Goal: Navigation & Orientation: Find specific page/section

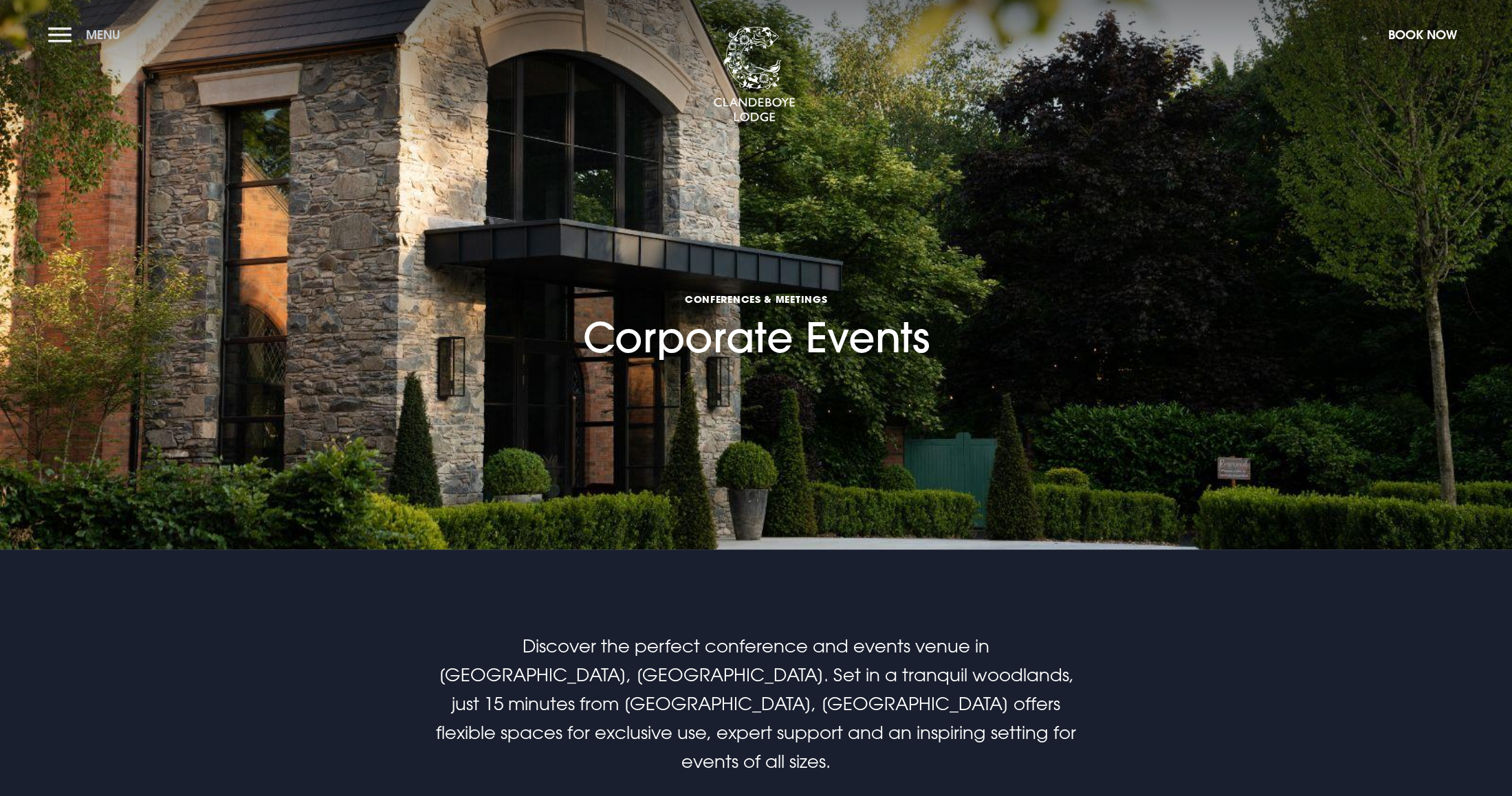
click at [61, 41] on button "Menu" at bounding box center [88, 34] width 79 height 30
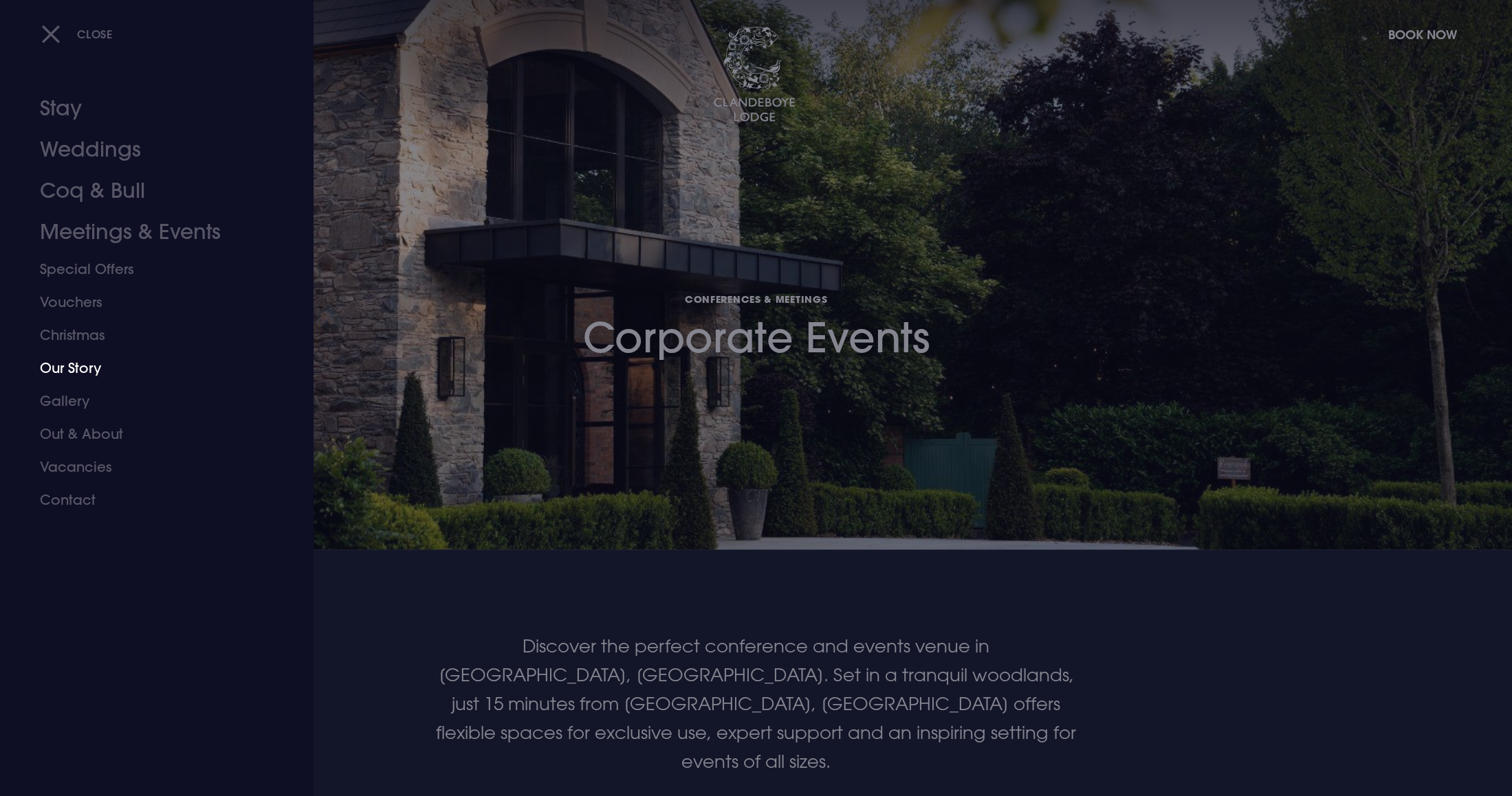
click at [73, 370] on link "Our Story" at bounding box center [149, 368] width 217 height 33
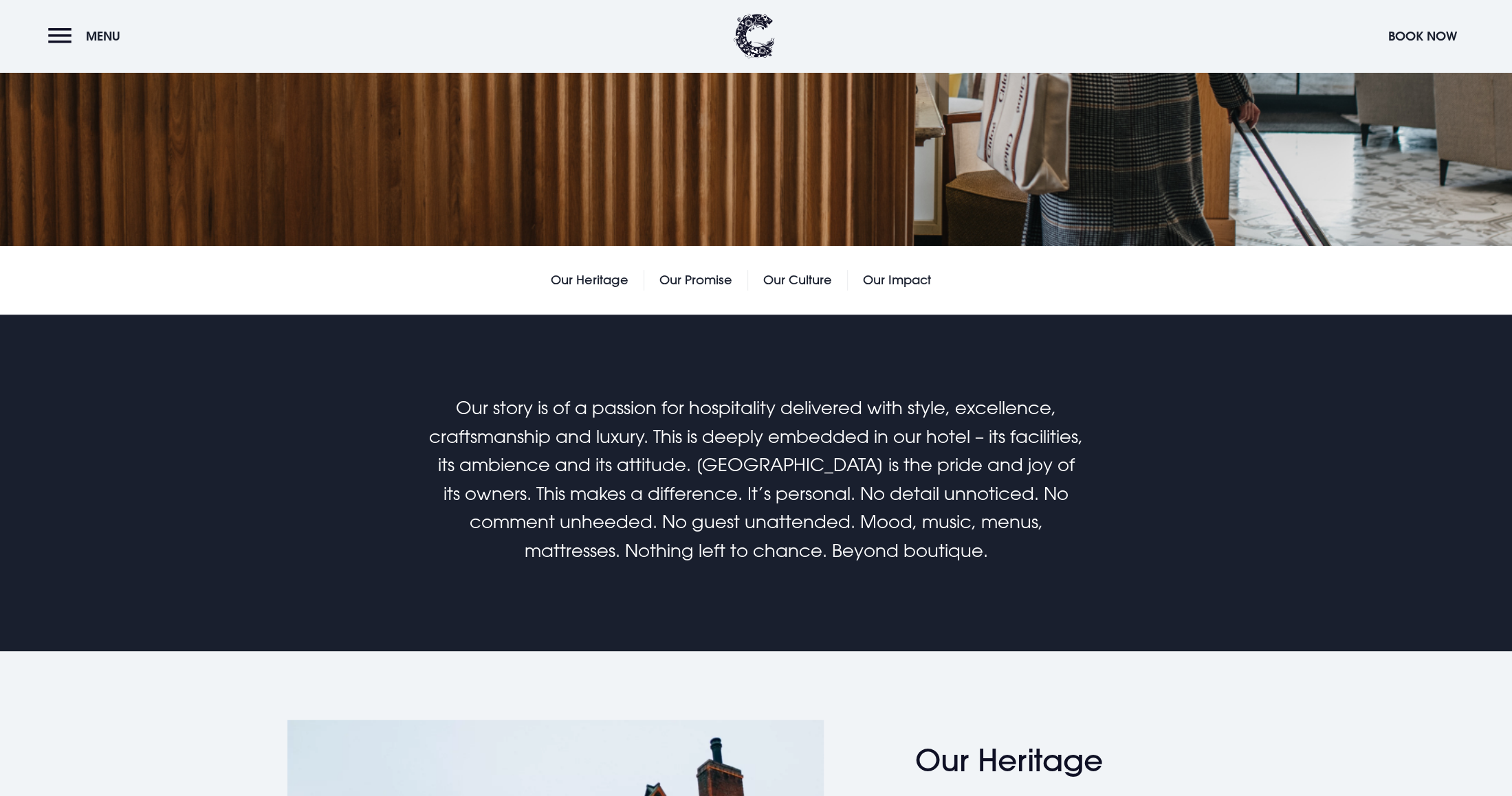
scroll to position [305, 0]
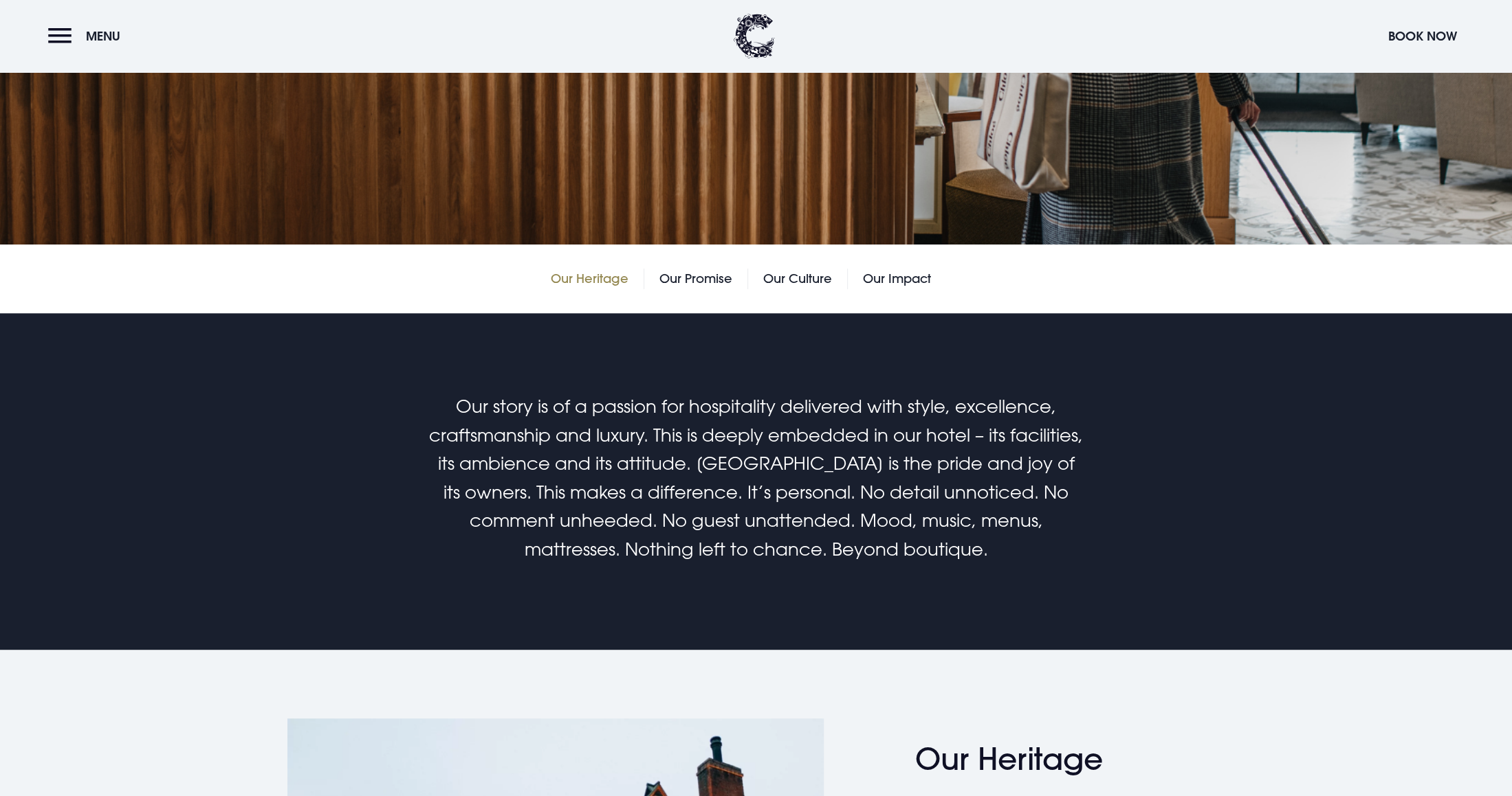
click at [600, 281] on link "Our Heritage" at bounding box center [589, 279] width 78 height 20
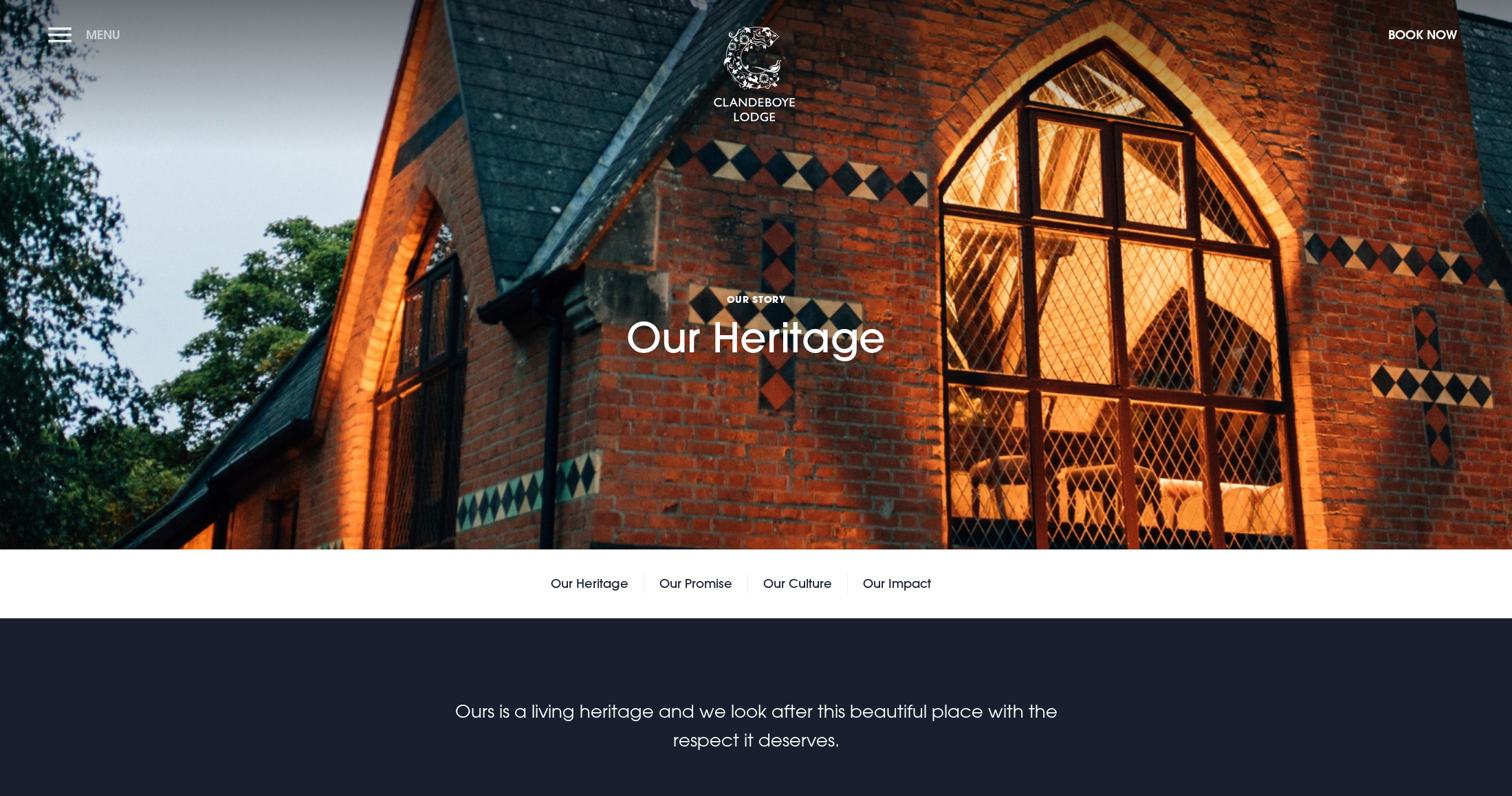
click at [54, 35] on button "Menu" at bounding box center [88, 34] width 79 height 30
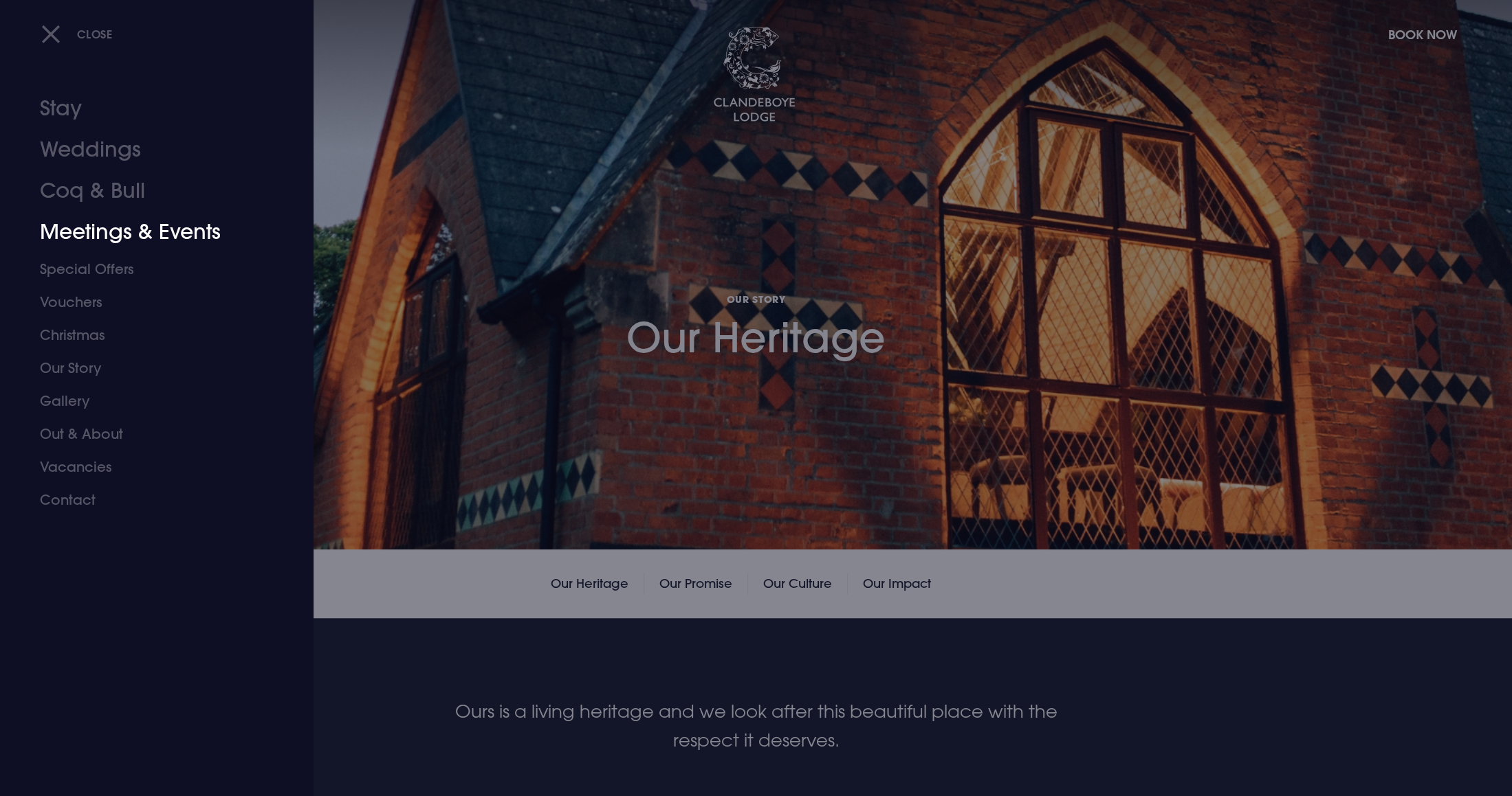
click at [90, 236] on link "Meetings & Events" at bounding box center [149, 232] width 217 height 42
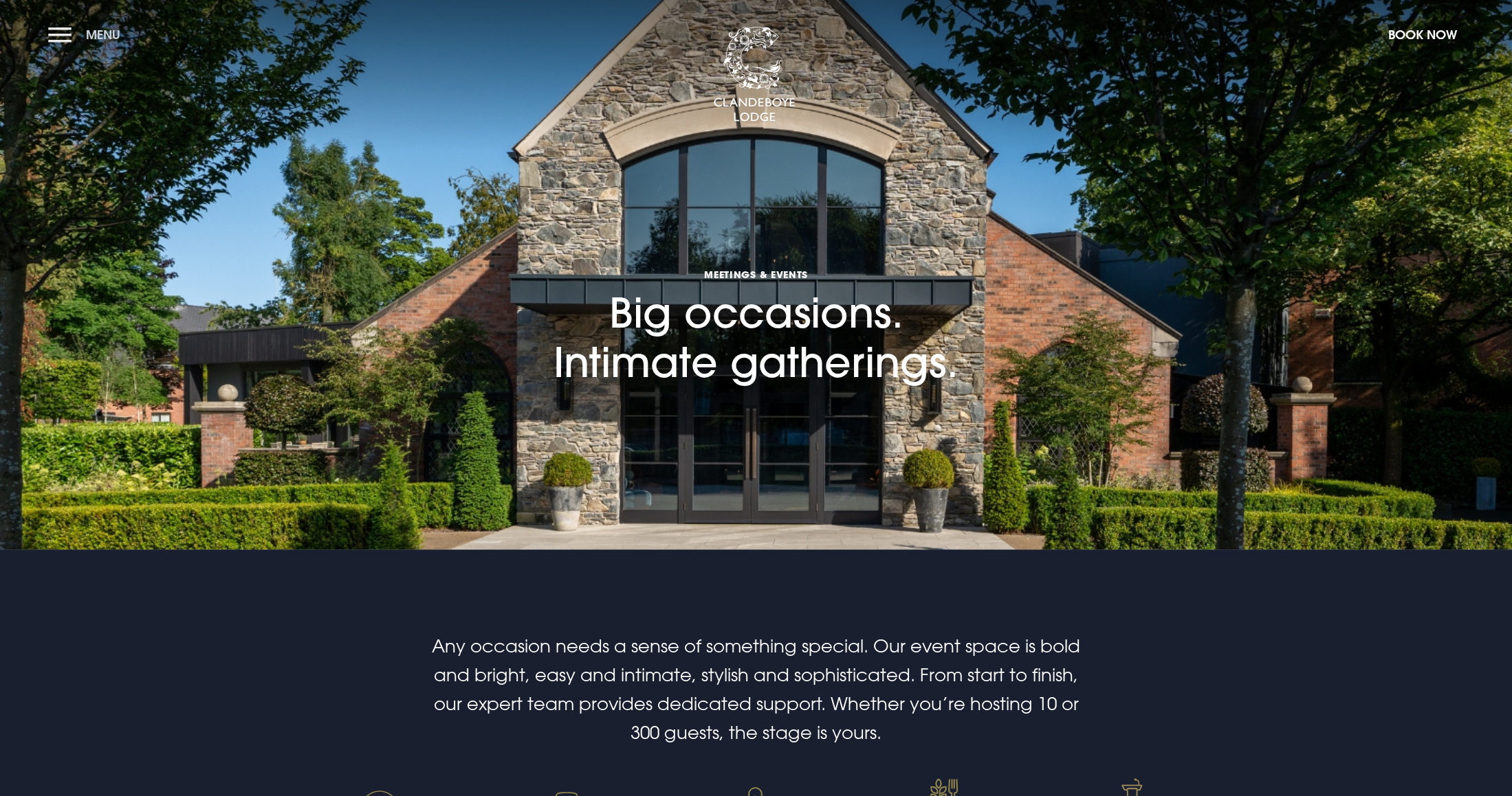
click at [49, 30] on button "Menu" at bounding box center [88, 34] width 79 height 30
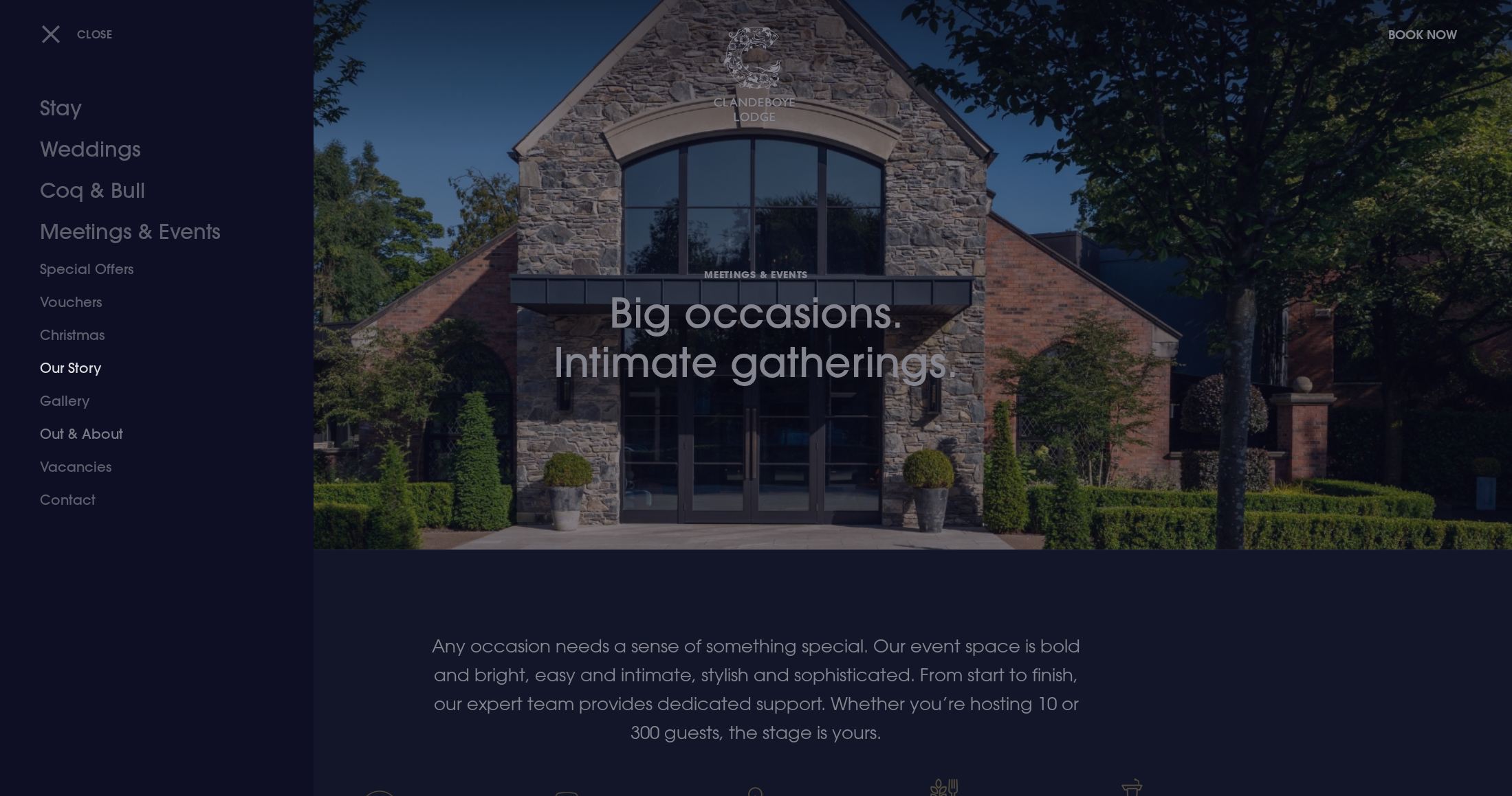
click at [70, 367] on link "Our Story" at bounding box center [149, 368] width 217 height 33
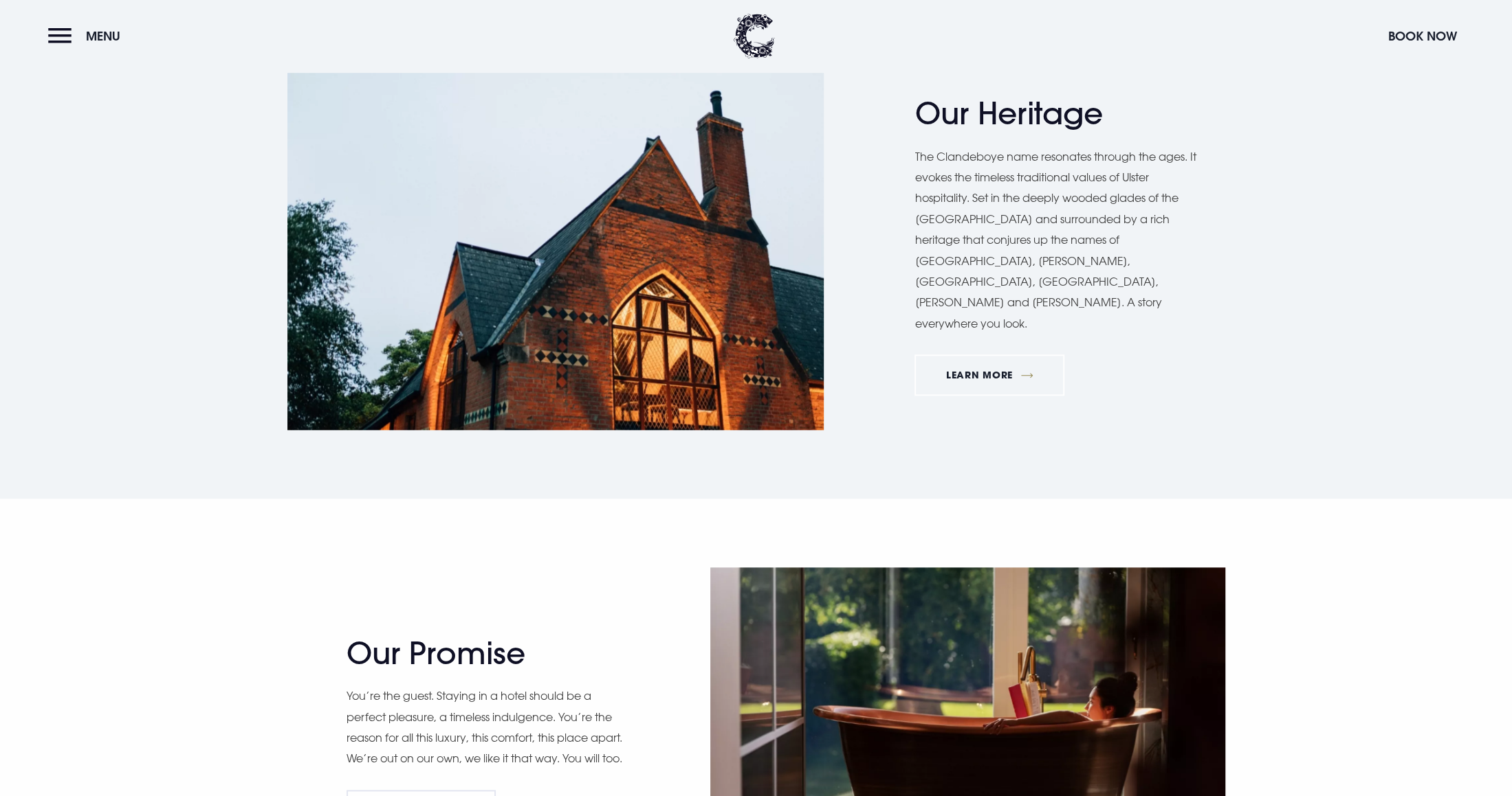
scroll to position [954, 0]
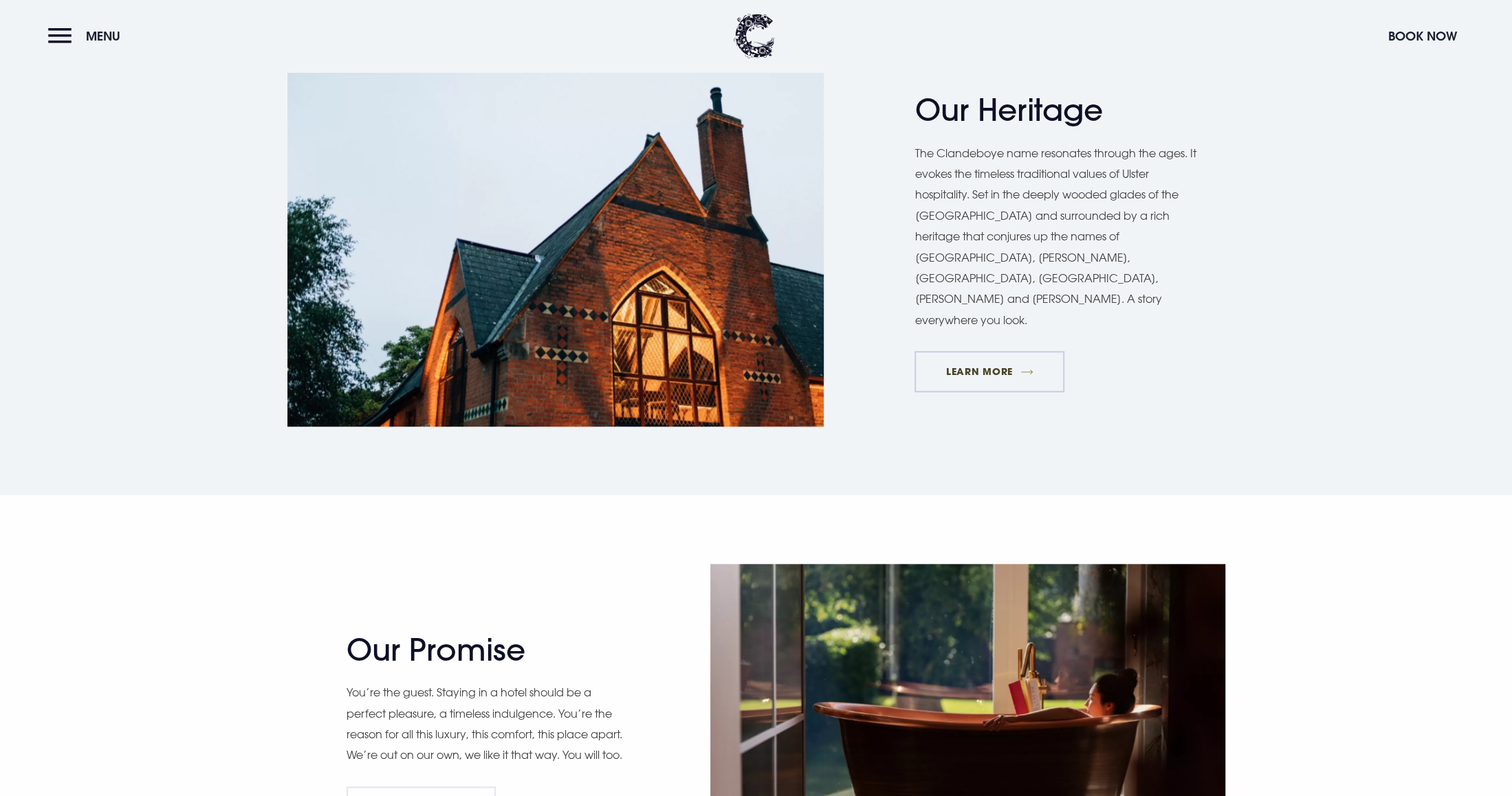
click at [974, 351] on link "Learn More" at bounding box center [989, 372] width 150 height 42
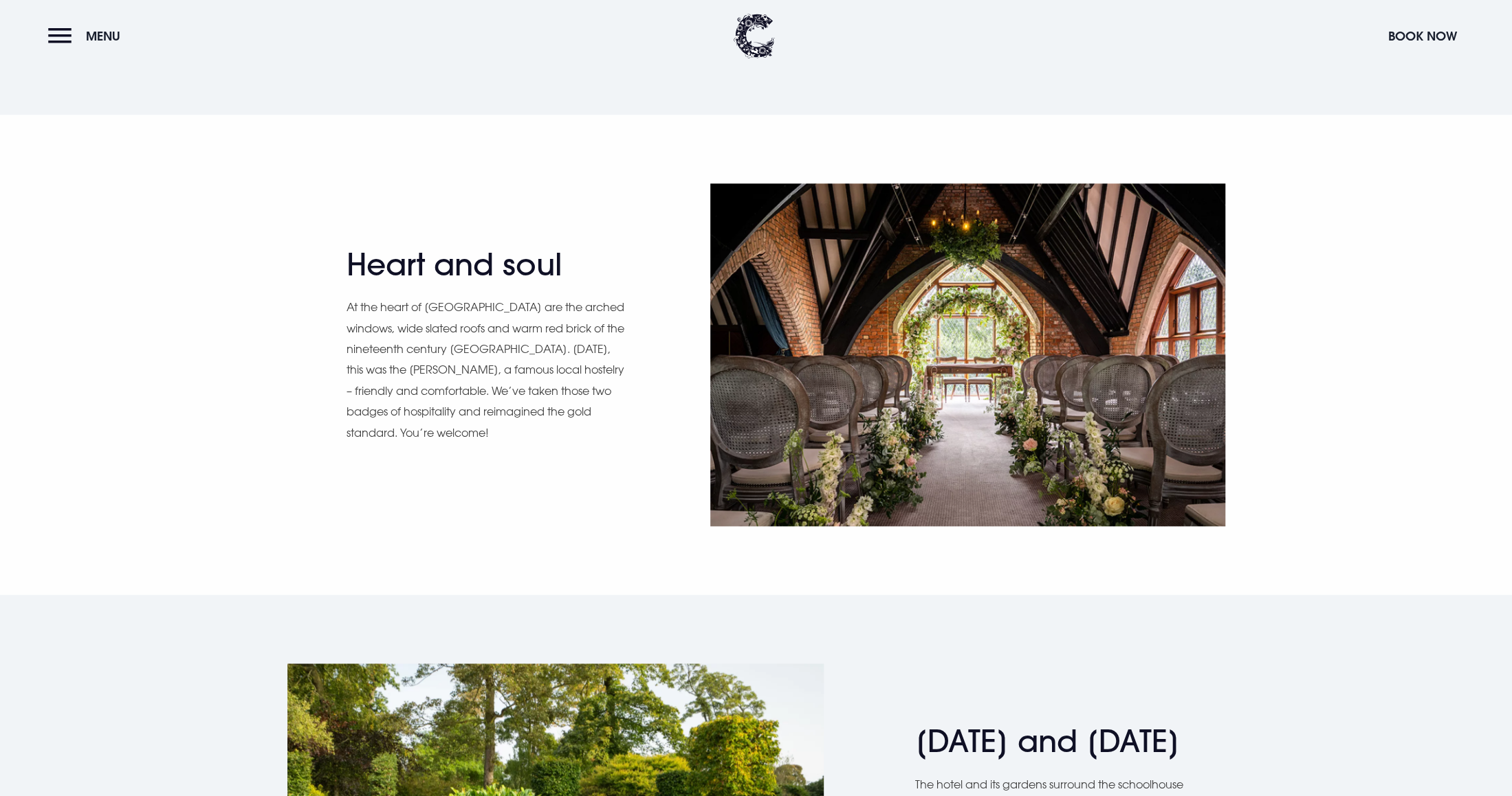
scroll to position [1254, 0]
